Goal: Check status: Check status

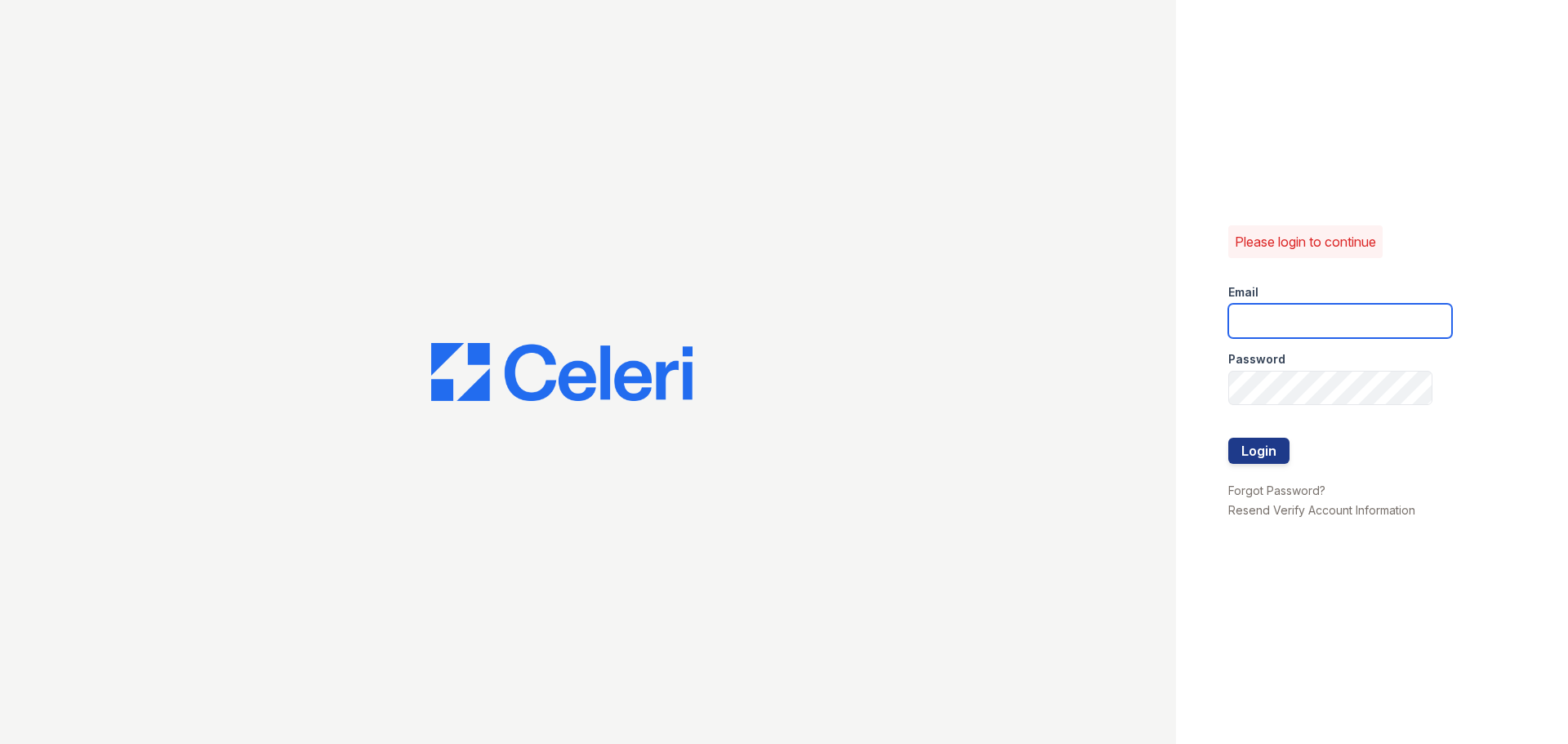
type input "chelab@livebe.com"
click at [1247, 449] on button "Login" at bounding box center [1258, 450] width 61 height 26
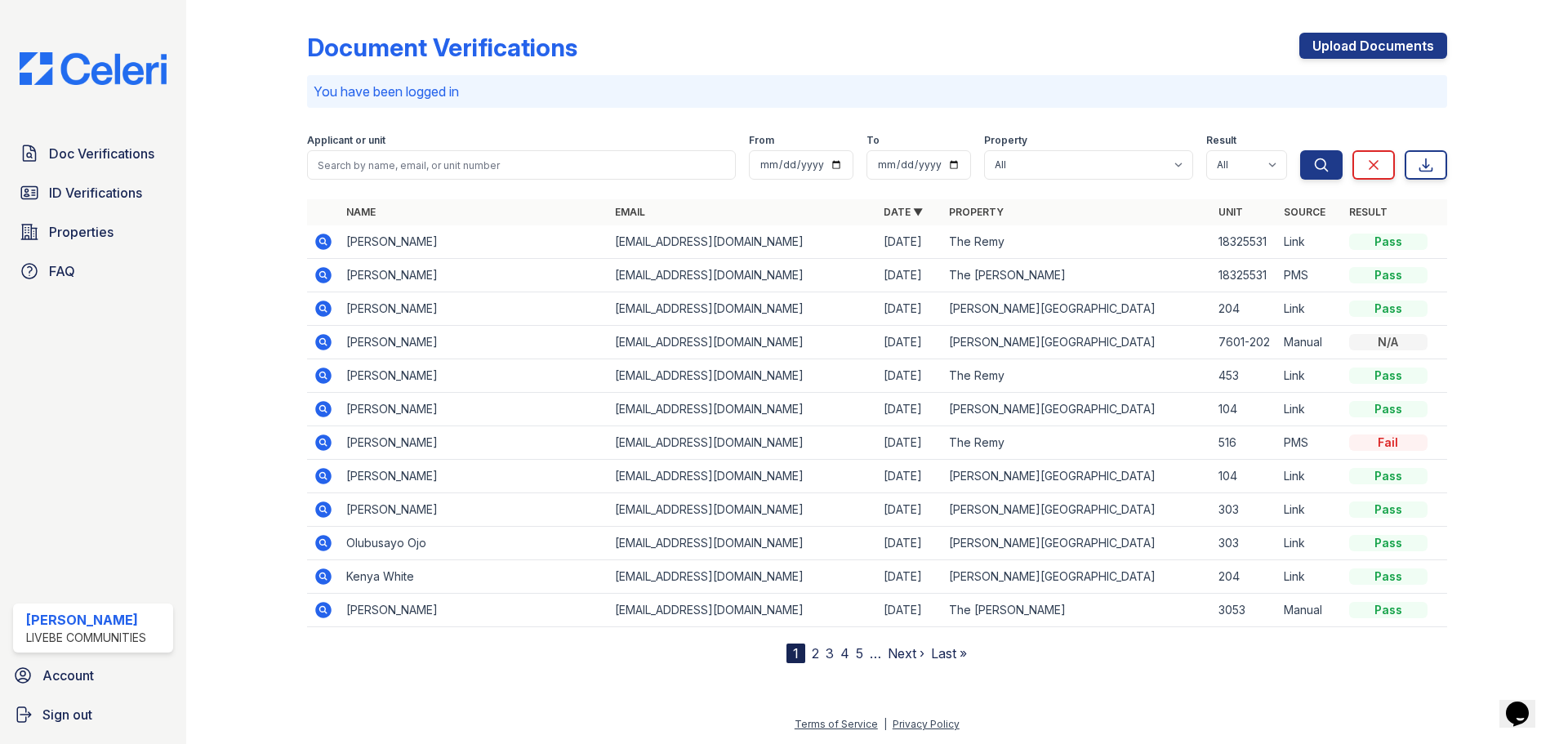
drag, startPoint x: 321, startPoint y: 246, endPoint x: 330, endPoint y: 263, distance: 19.2
click at [321, 246] on icon at bounding box center [322, 241] width 16 height 16
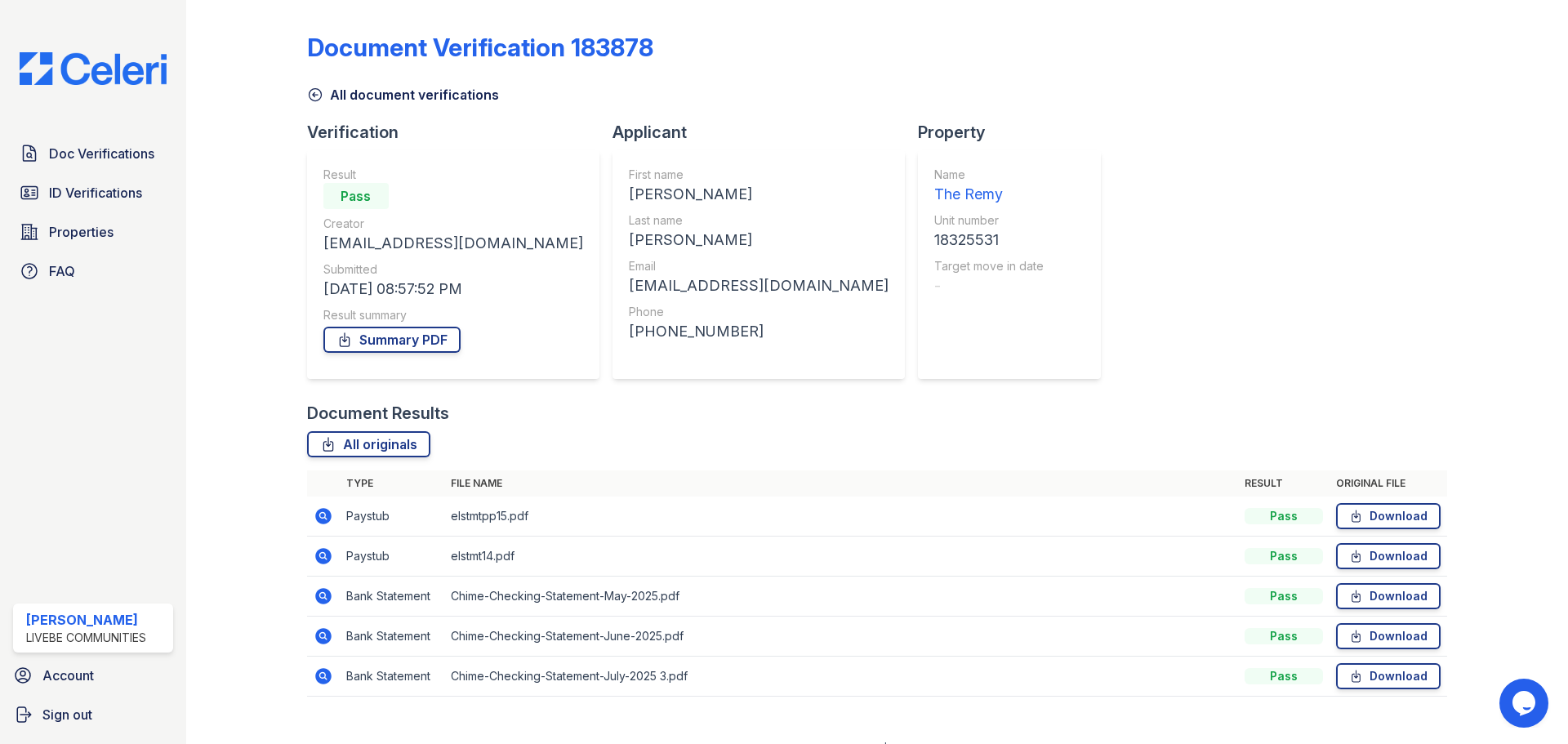
click at [322, 553] on icon at bounding box center [323, 556] width 20 height 20
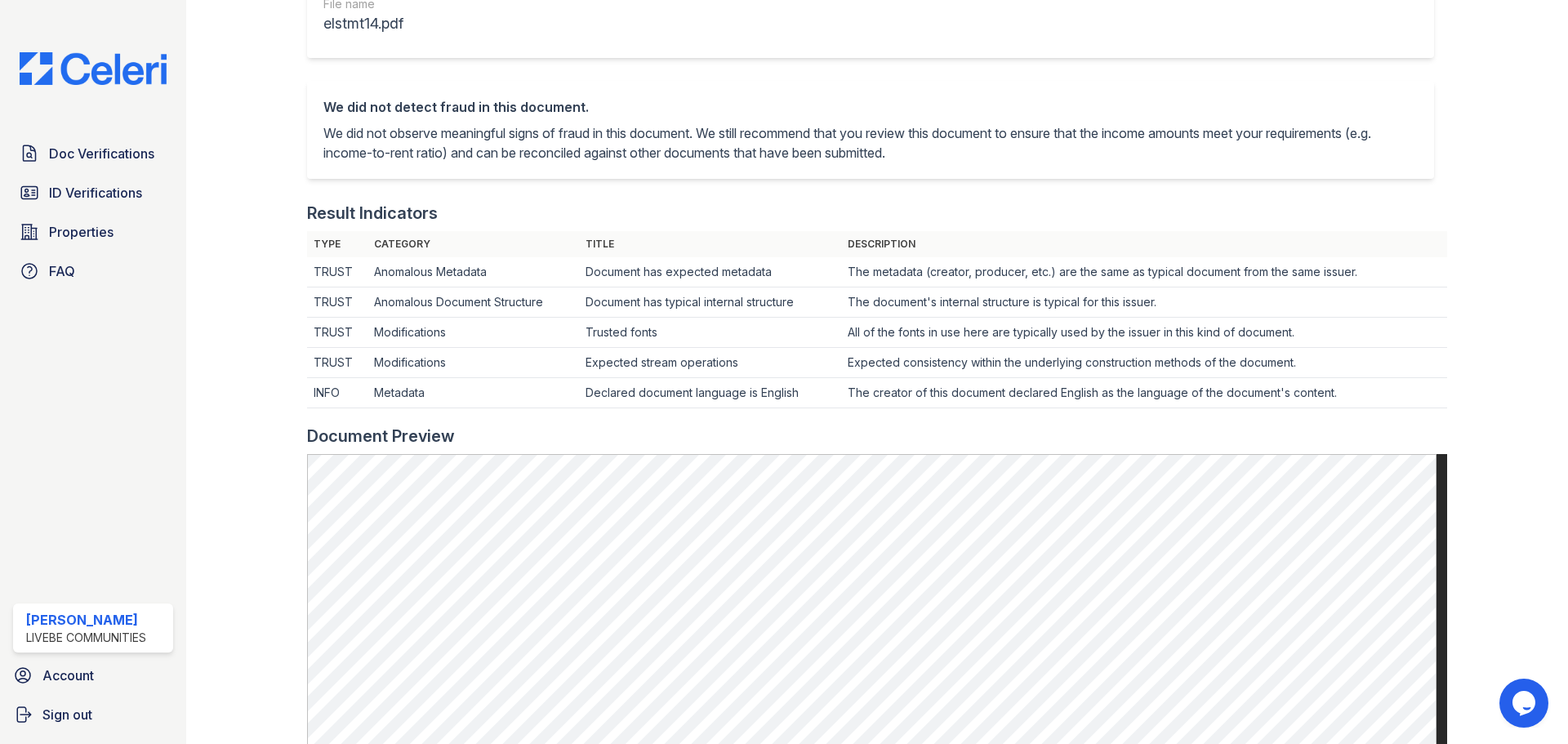
scroll to position [82, 0]
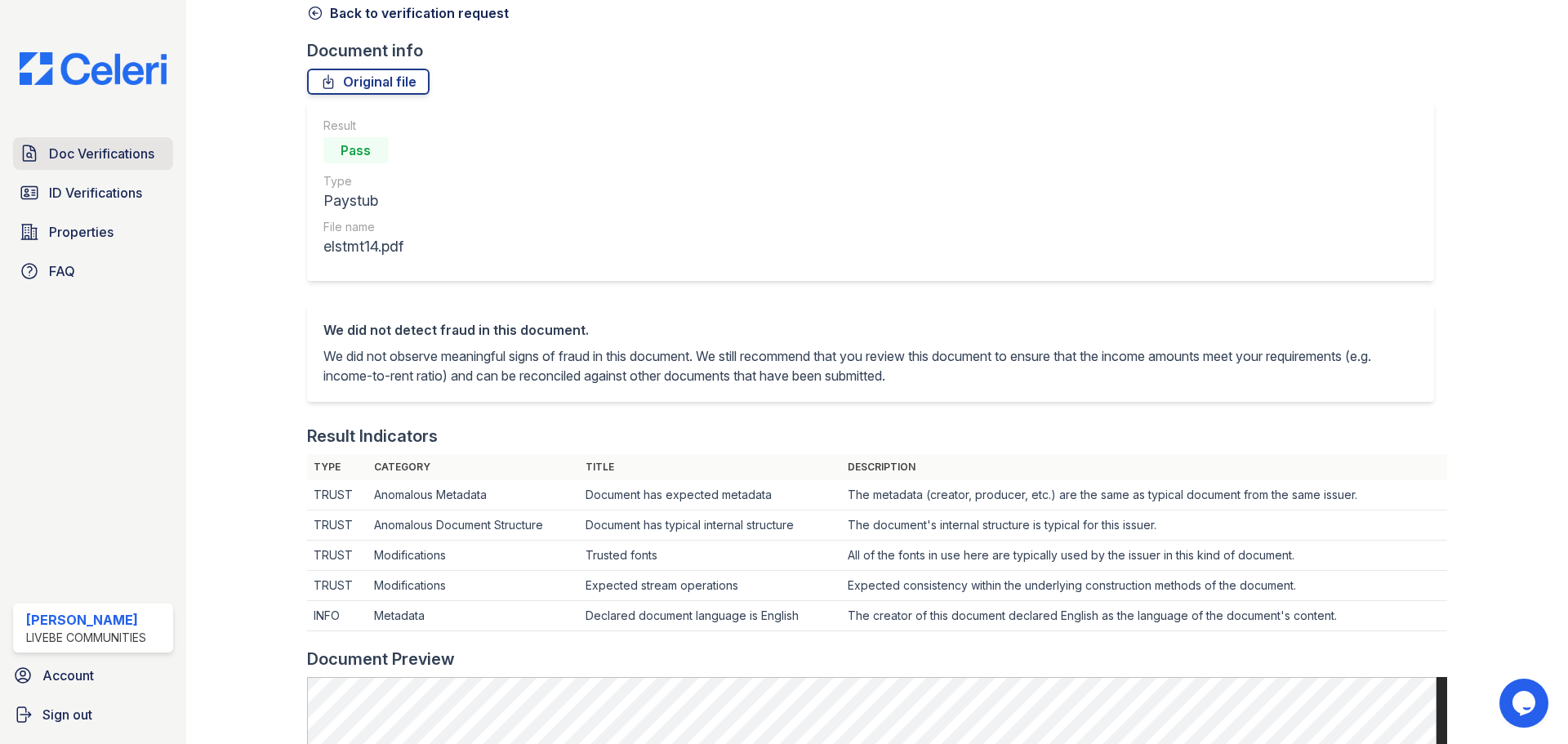
click at [98, 156] on span "Doc Verifications" at bounding box center [102, 153] width 105 height 20
